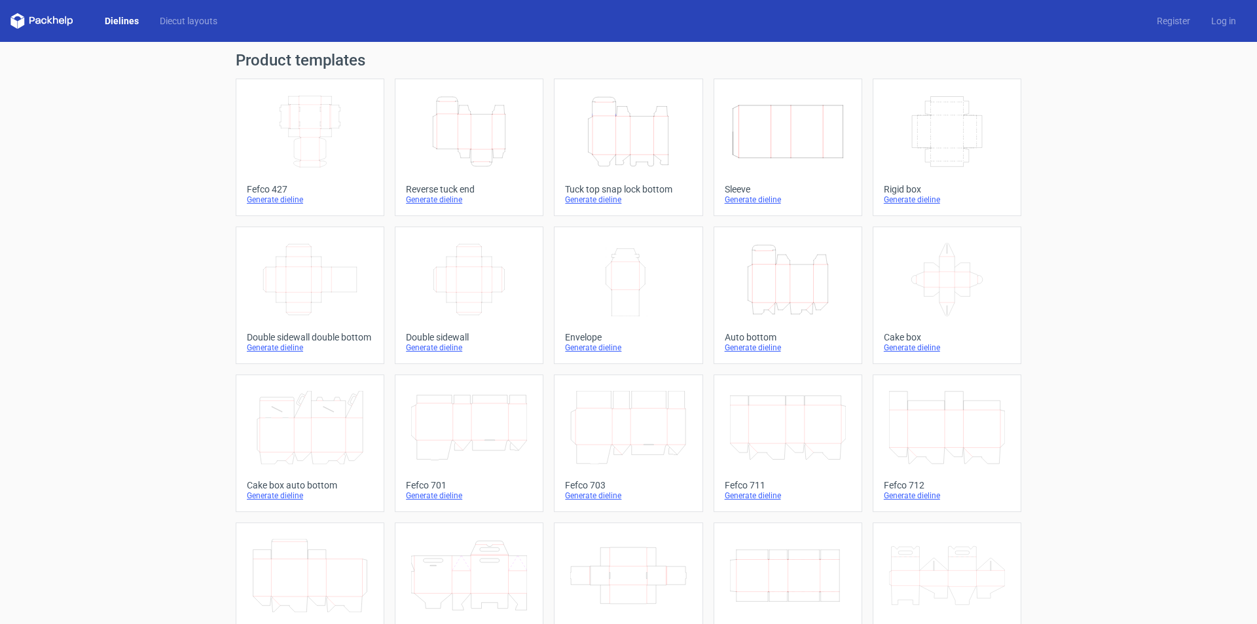
click at [628, 142] on icon "Height Depth Width" at bounding box center [628, 131] width 116 height 73
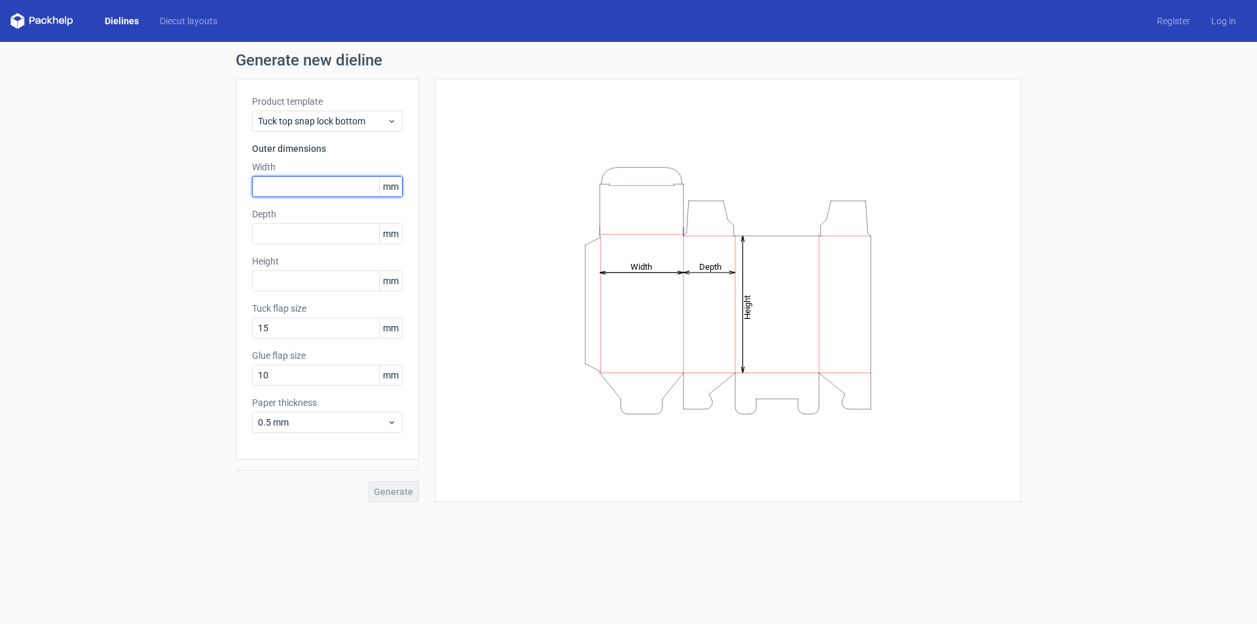
click at [283, 196] on input "text" at bounding box center [327, 186] width 151 height 21
type input "156"
type input "134"
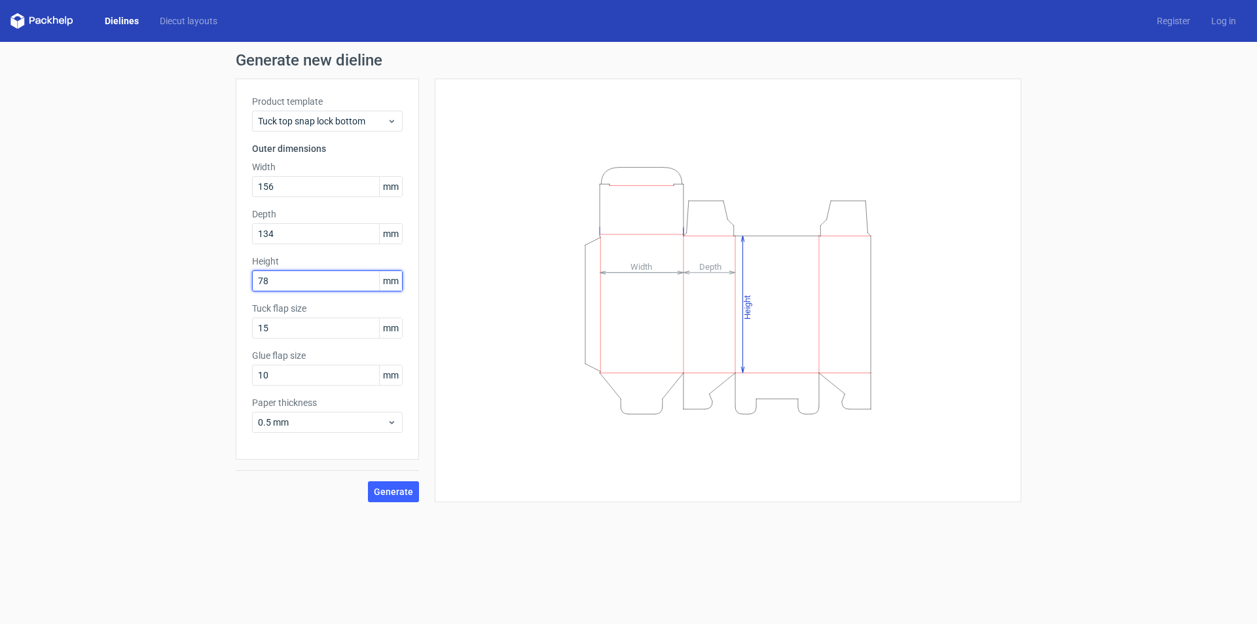
type input "78"
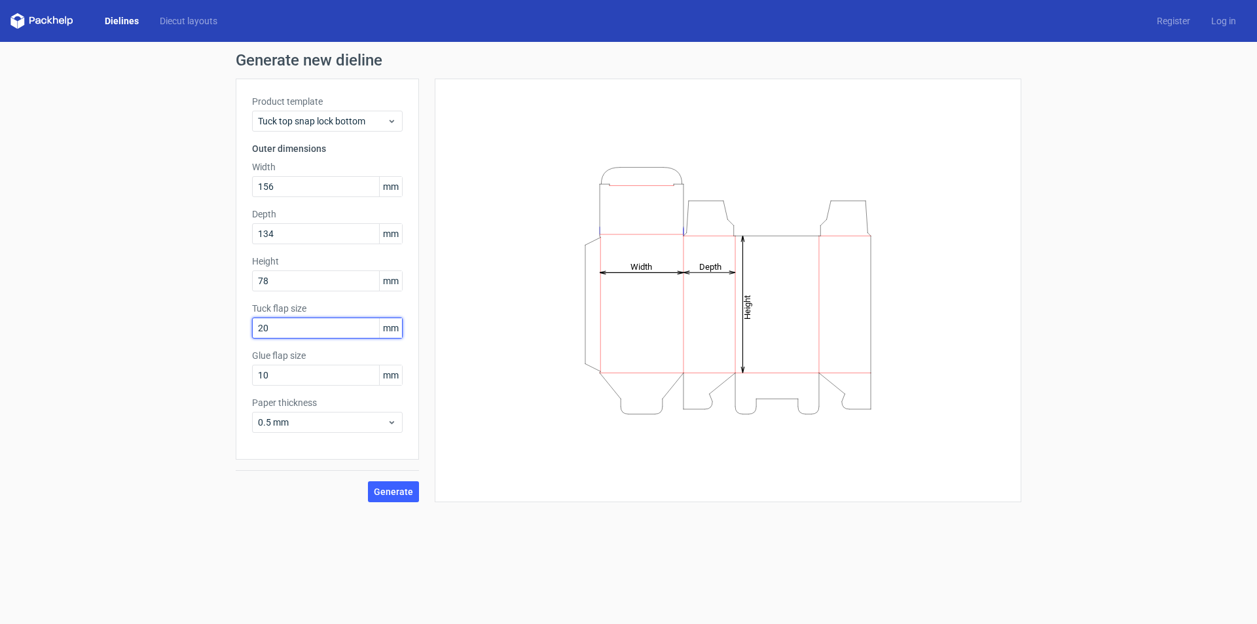
type input "20"
type input "15"
click at [400, 484] on button "Generate" at bounding box center [393, 491] width 51 height 21
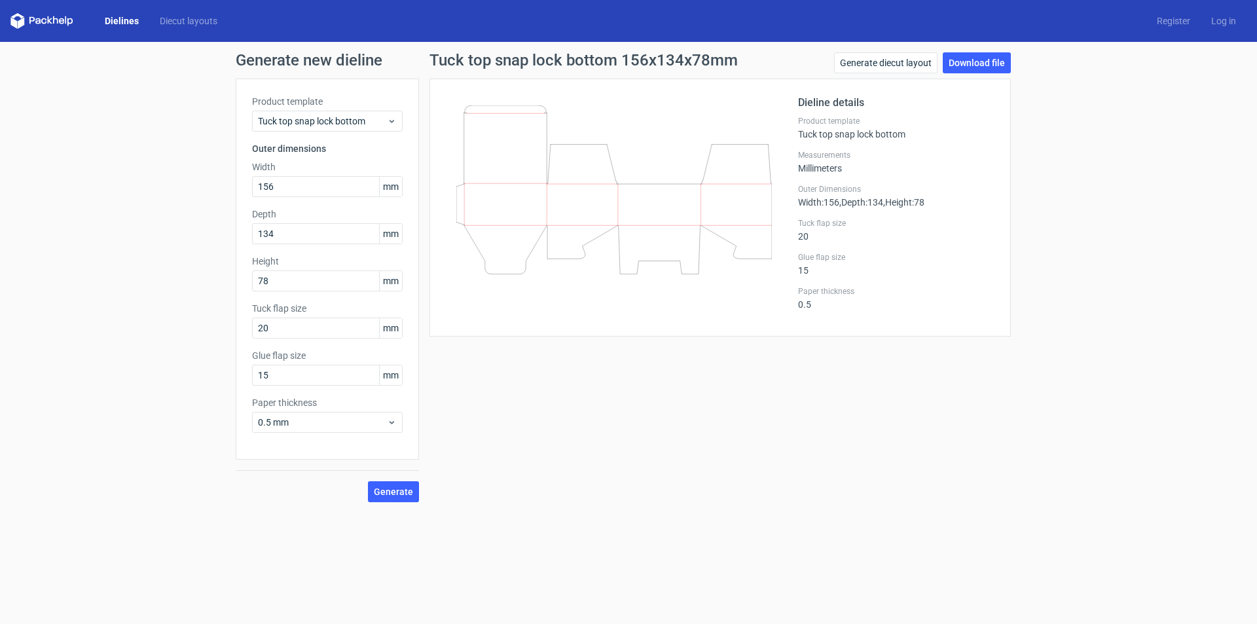
drag, startPoint x: 620, startPoint y: 196, endPoint x: 943, endPoint y: 46, distance: 355.8
click at [1132, 115] on div "Generate new dieline Product template Tuck top snap lock bottom Outer dimension…" at bounding box center [628, 277] width 1257 height 471
click at [984, 63] on link "Download file" at bounding box center [977, 62] width 68 height 21
click at [678, 454] on div "Tuck top snap lock bottom 156x134x78mm Generate diecut layout Download file Die…" at bounding box center [720, 277] width 602 height 450
click at [244, 188] on div "Product template Tuck top snap lock bottom Outer dimensions Width 156 mm Depth …" at bounding box center [327, 269] width 183 height 381
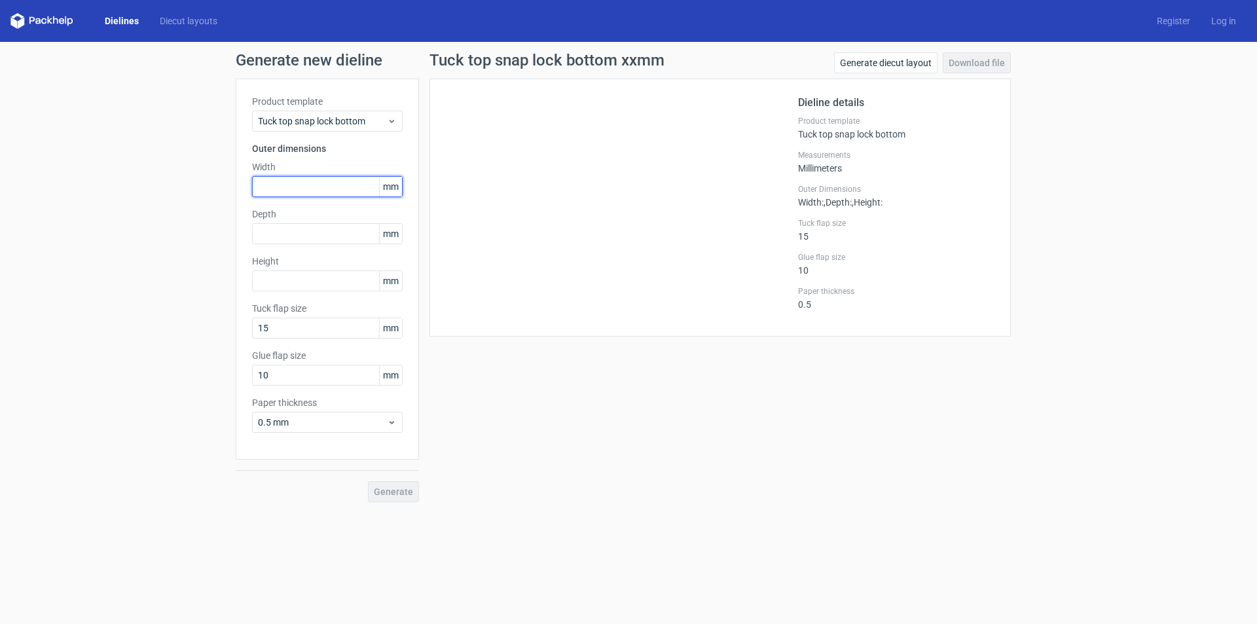
click at [301, 177] on input "text" at bounding box center [327, 186] width 151 height 21
type input "200"
type input "102"
type input "78"
type input "20"
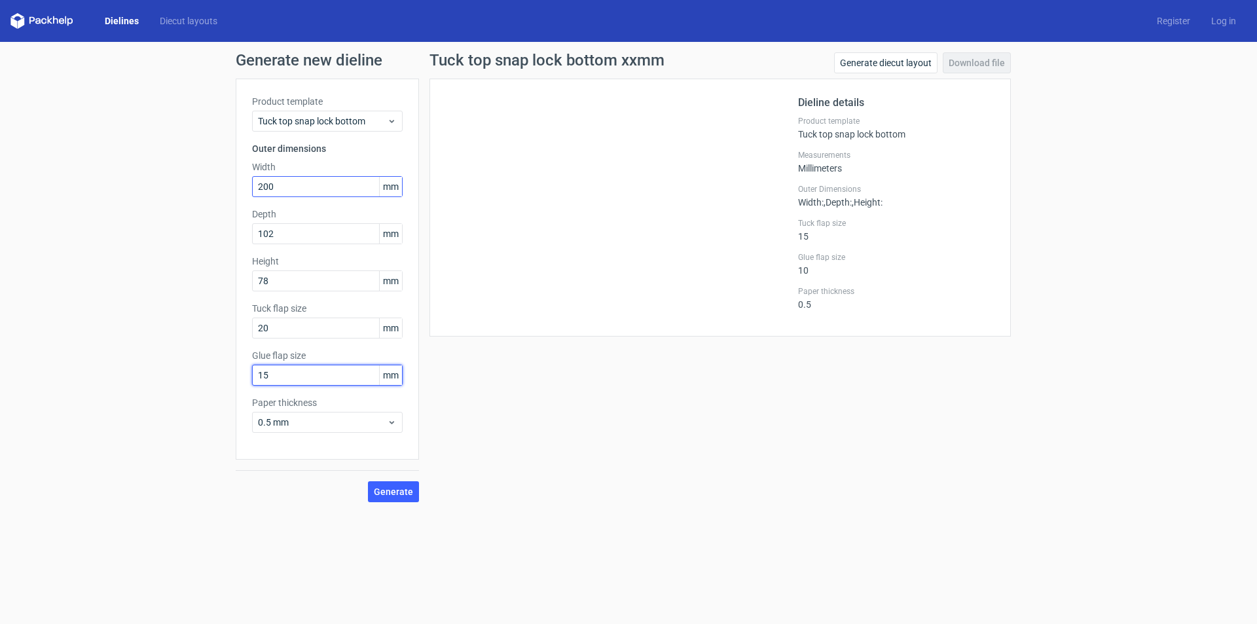
type input "15"
click at [400, 497] on button "Generate" at bounding box center [393, 491] width 51 height 21
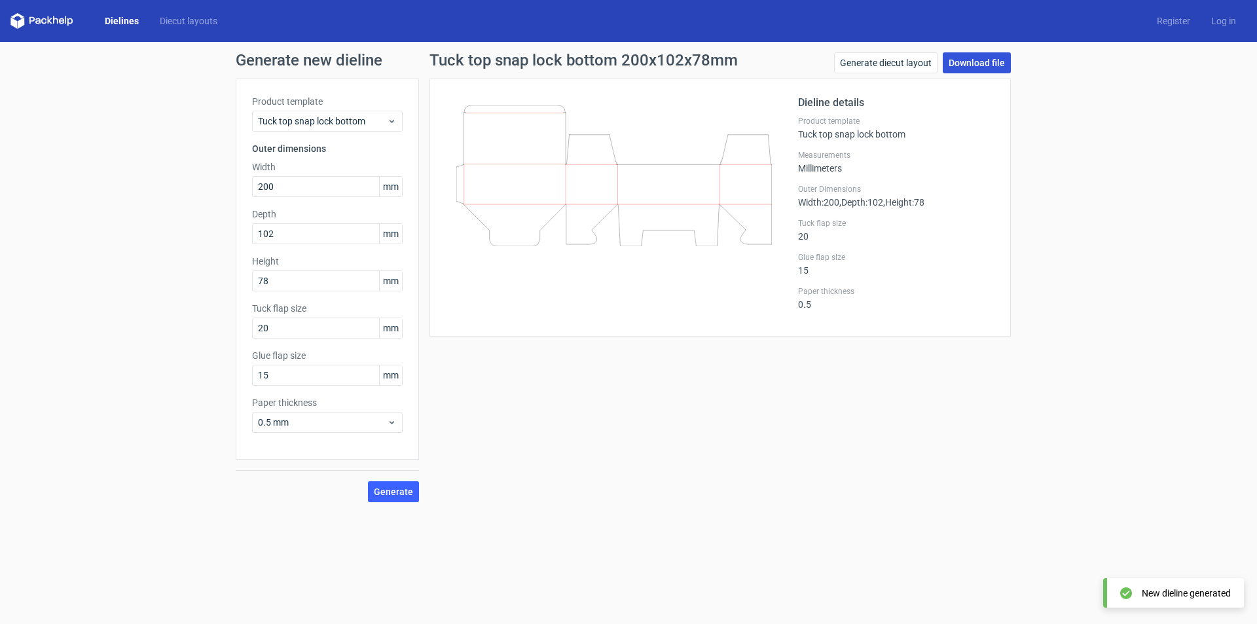
click at [994, 65] on link "Download file" at bounding box center [977, 62] width 68 height 21
